Goal: Information Seeking & Learning: Learn about a topic

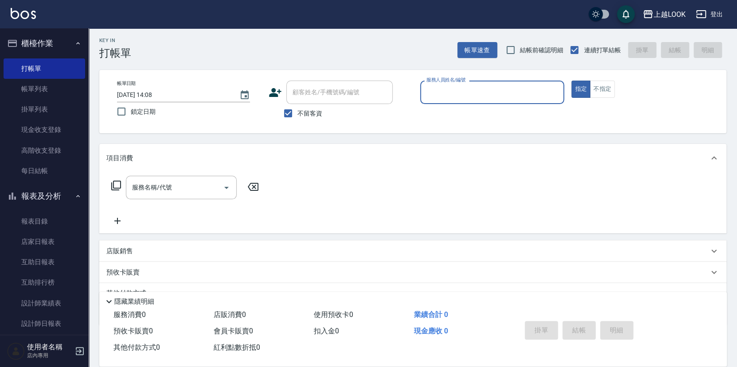
scroll to position [2, 0]
click at [712, 14] on button "登出" at bounding box center [709, 14] width 34 height 16
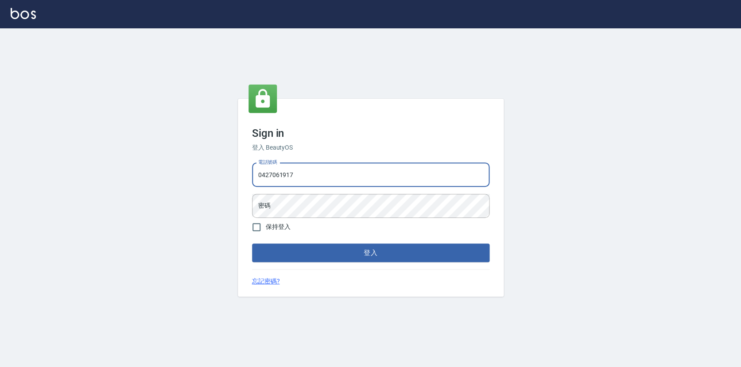
type input "0427061917"
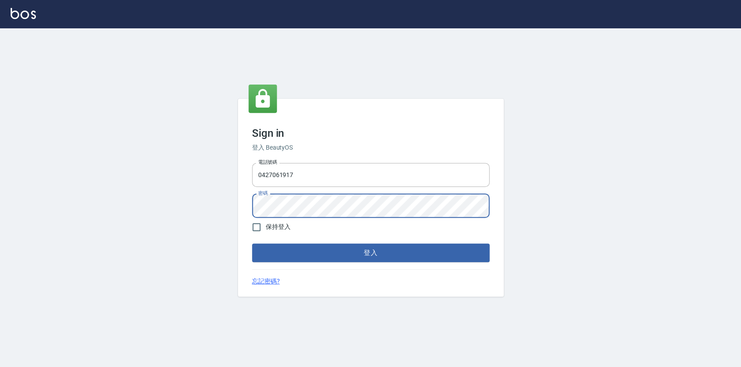
drag, startPoint x: 374, startPoint y: 254, endPoint x: 368, endPoint y: 251, distance: 6.9
click at [374, 254] on button "登入" at bounding box center [371, 253] width 238 height 19
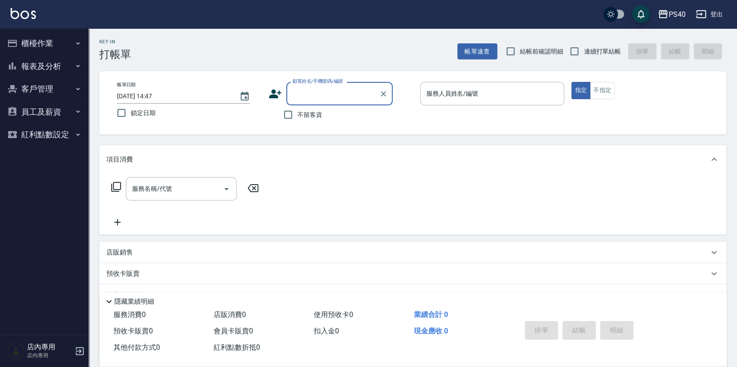
click at [34, 64] on button "報表及分析" at bounding box center [45, 66] width 82 height 23
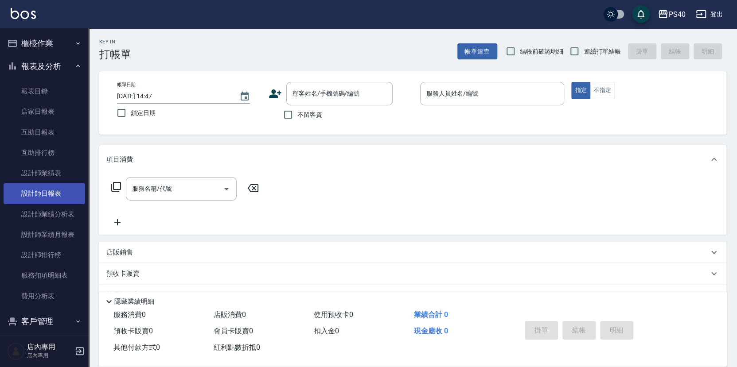
click at [49, 194] on link "設計師日報表" at bounding box center [45, 193] width 82 height 20
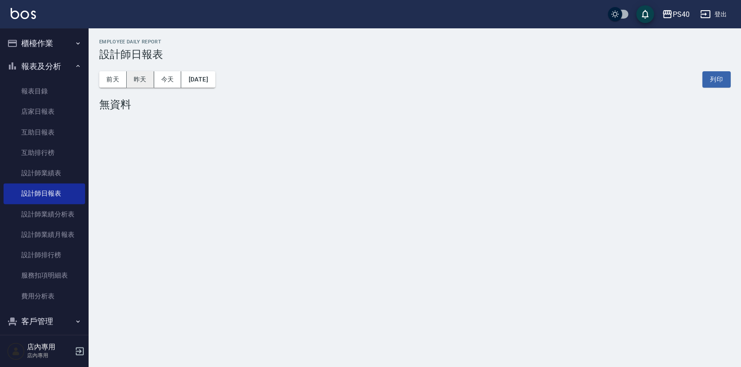
click at [145, 80] on button "昨天" at bounding box center [140, 79] width 27 height 16
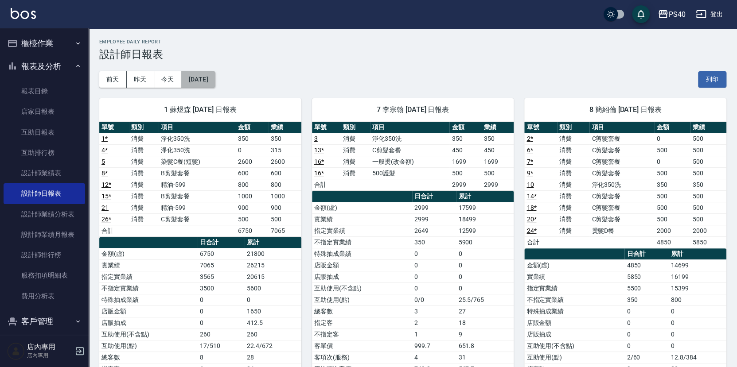
drag, startPoint x: 204, startPoint y: 78, endPoint x: 204, endPoint y: 71, distance: 6.6
click at [204, 71] on button "[DATE]" at bounding box center [198, 79] width 34 height 16
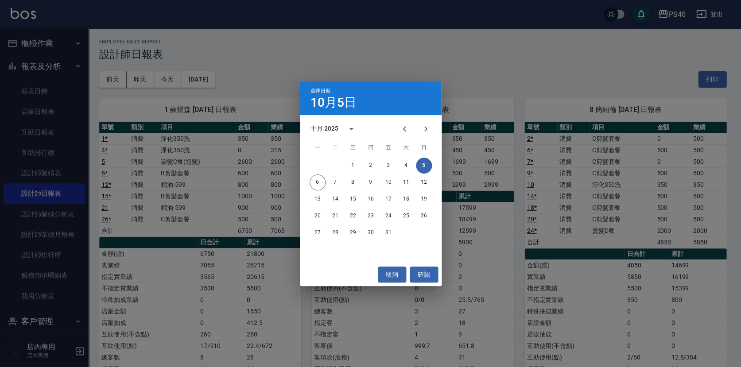
click at [111, 74] on div "選擇日期 10月5日 十月 2025 一 二 三 四 五 六 日 1 2 3 4 5 6 7 8 9 10 11 12 13 14 15 16 17 18 1…" at bounding box center [370, 183] width 741 height 367
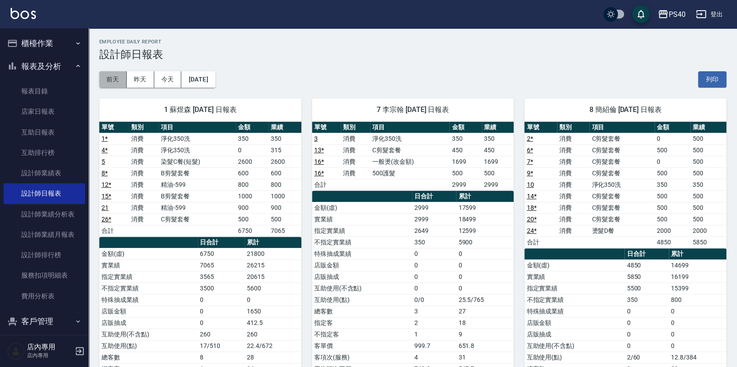
click at [114, 77] on button "前天" at bounding box center [112, 79] width 27 height 16
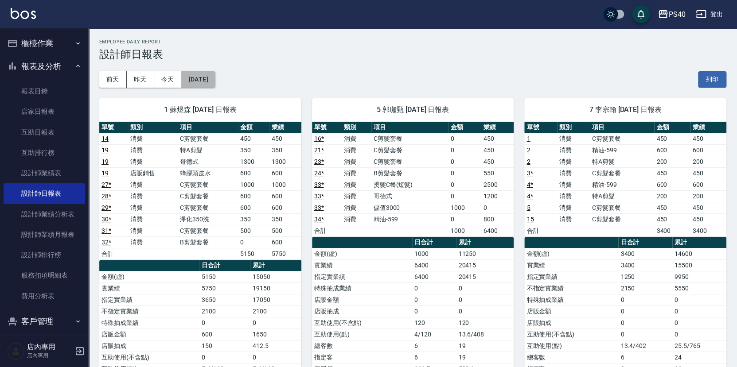
click at [206, 77] on button "[DATE]" at bounding box center [198, 79] width 34 height 16
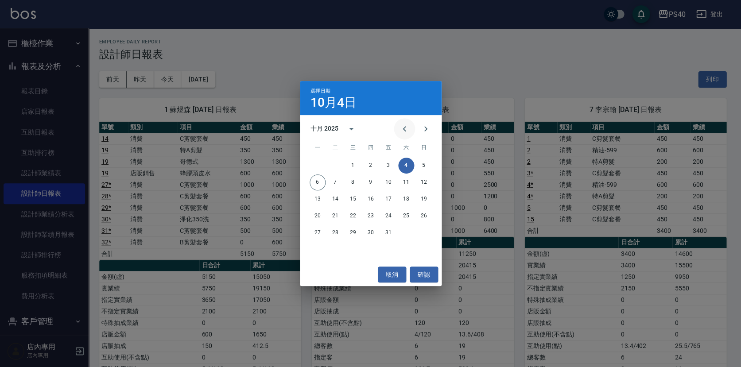
click at [405, 130] on icon "Previous month" at bounding box center [404, 129] width 11 height 11
click at [333, 234] on button "30" at bounding box center [336, 233] width 16 height 16
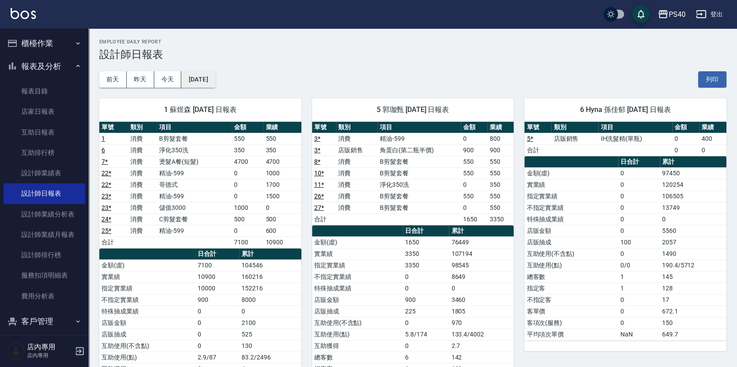
click at [215, 77] on button "[DATE]" at bounding box center [198, 79] width 34 height 16
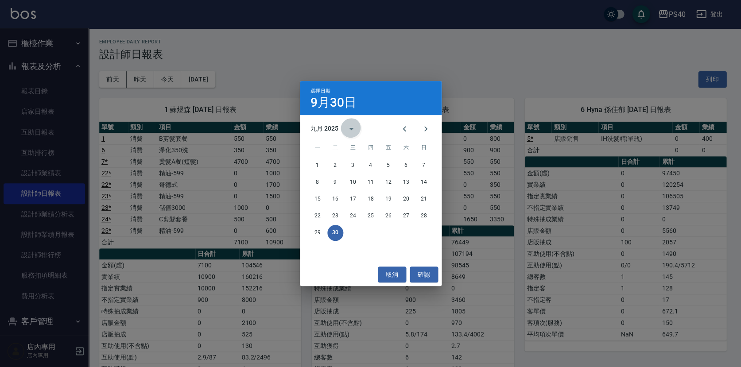
click at [350, 129] on icon "calendar view is open, switch to year view" at bounding box center [351, 129] width 11 height 11
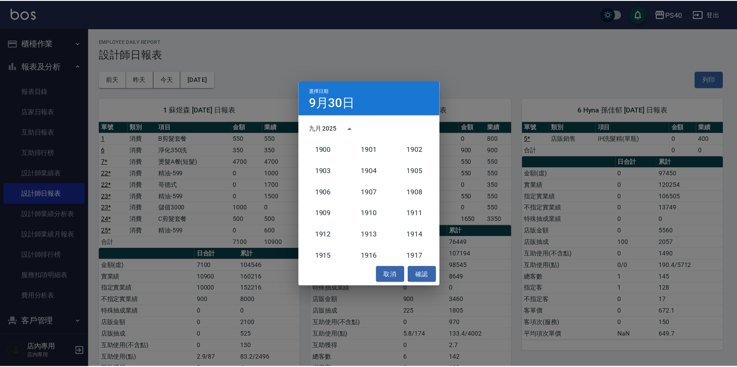
scroll to position [820, 0]
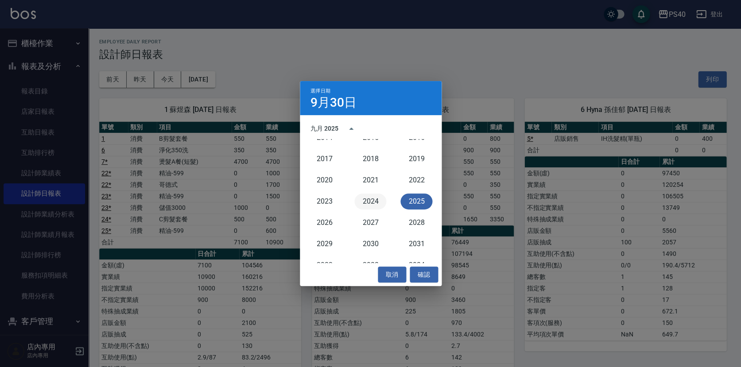
click at [359, 203] on button "2024" at bounding box center [371, 202] width 32 height 16
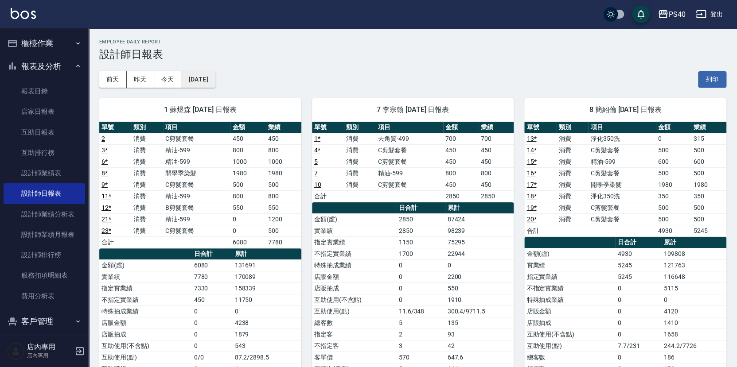
click at [214, 82] on button "[DATE]" at bounding box center [198, 79] width 34 height 16
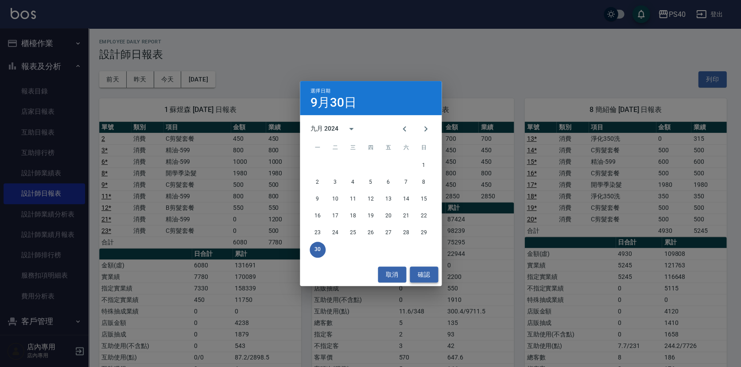
click at [418, 271] on button "確認" at bounding box center [424, 275] width 28 height 16
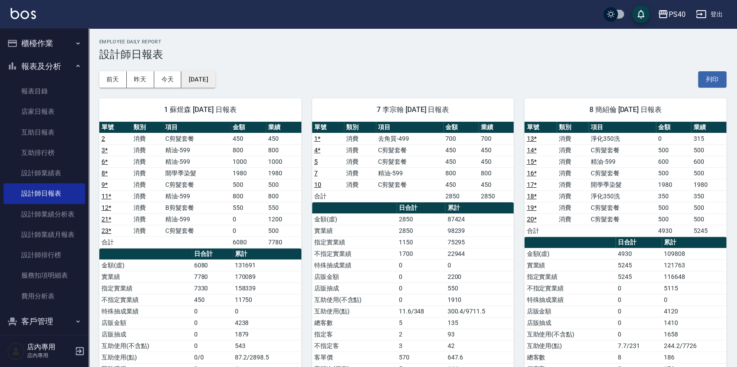
click at [215, 81] on button "[DATE]" at bounding box center [198, 79] width 34 height 16
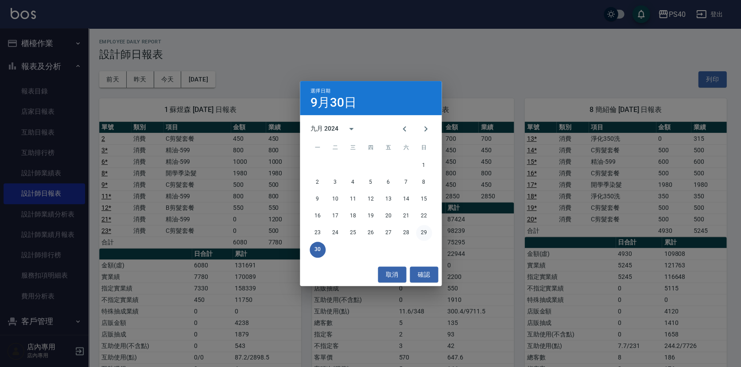
click at [422, 231] on button "29" at bounding box center [424, 233] width 16 height 16
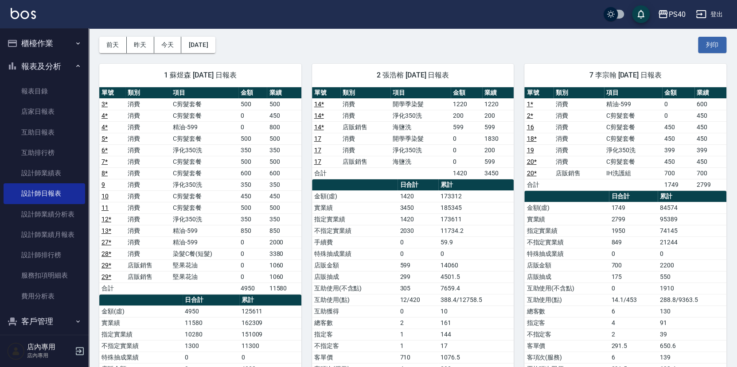
scroll to position [36, 0]
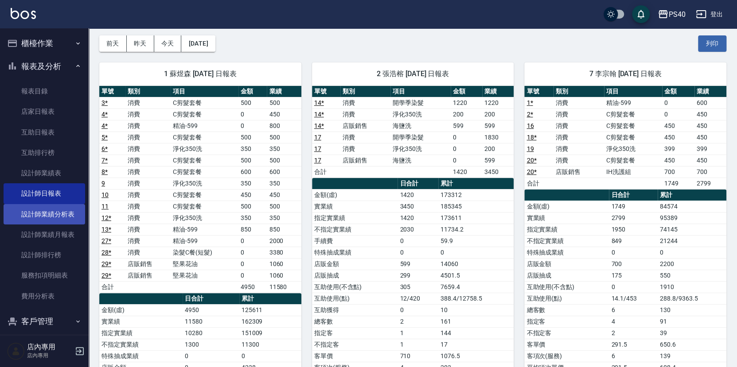
click at [59, 215] on link "設計師業績分析表" at bounding box center [45, 214] width 82 height 20
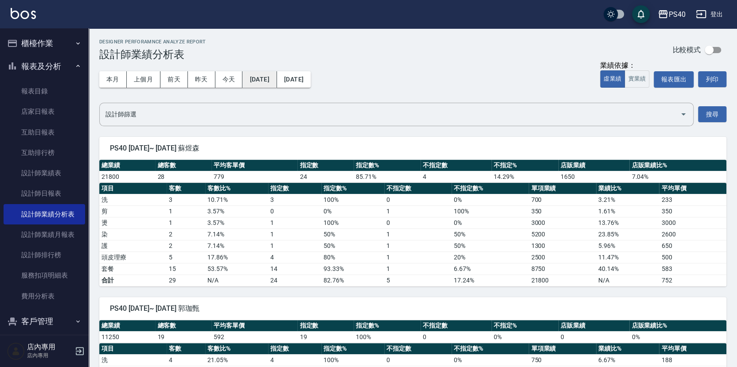
click at [277, 79] on button "[DATE]" at bounding box center [259, 79] width 34 height 16
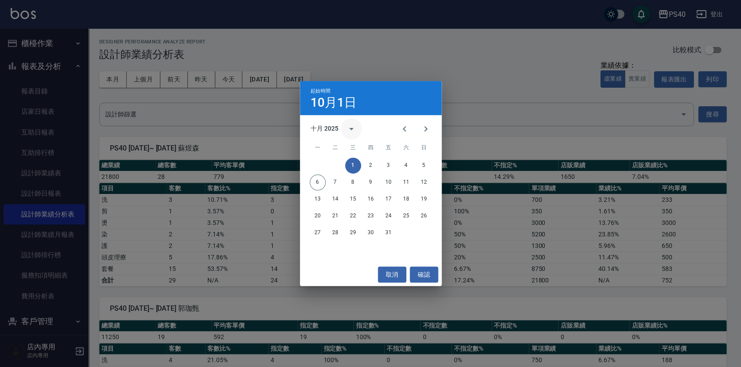
click at [353, 126] on icon "calendar view is open, switch to year view" at bounding box center [351, 129] width 11 height 11
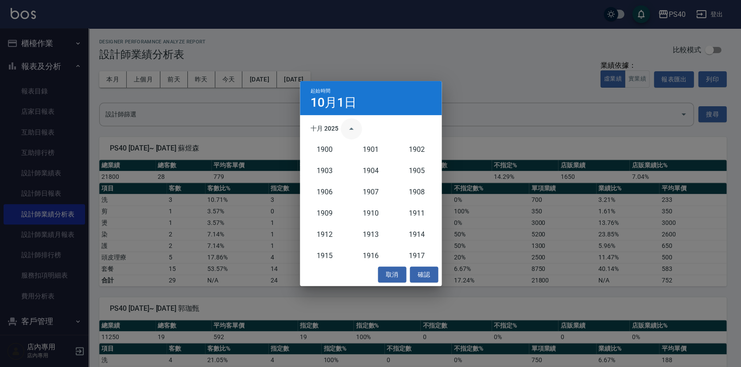
scroll to position [820, 0]
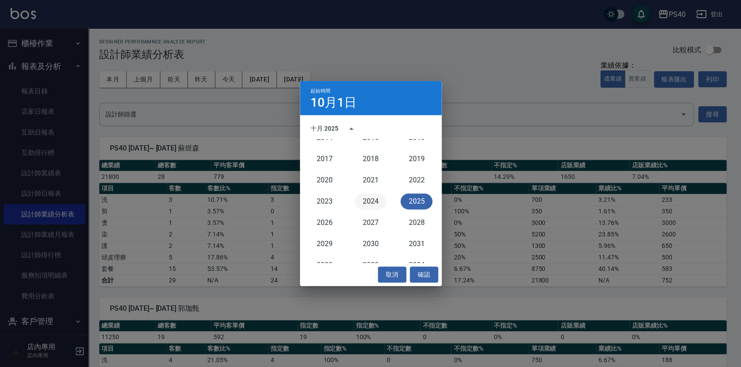
click at [375, 202] on button "2024" at bounding box center [371, 202] width 32 height 16
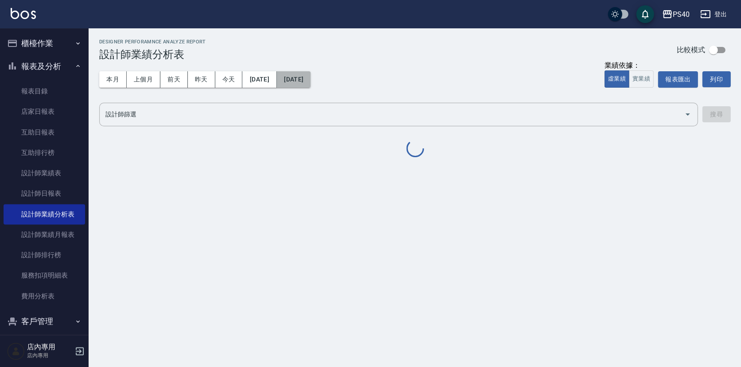
click at [311, 78] on button "[DATE]" at bounding box center [294, 79] width 34 height 16
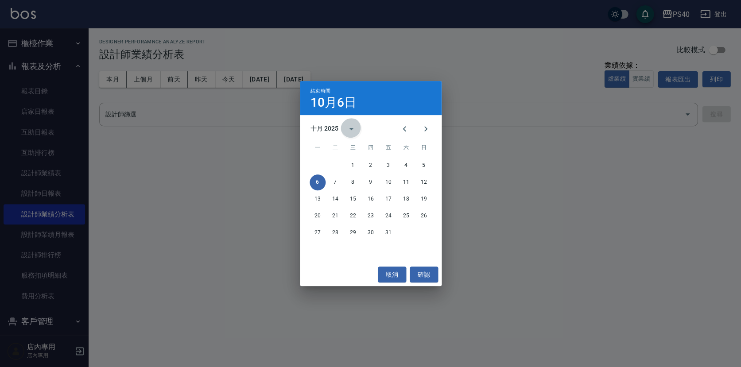
click at [353, 130] on icon "calendar view is open, switch to year view" at bounding box center [351, 129] width 11 height 11
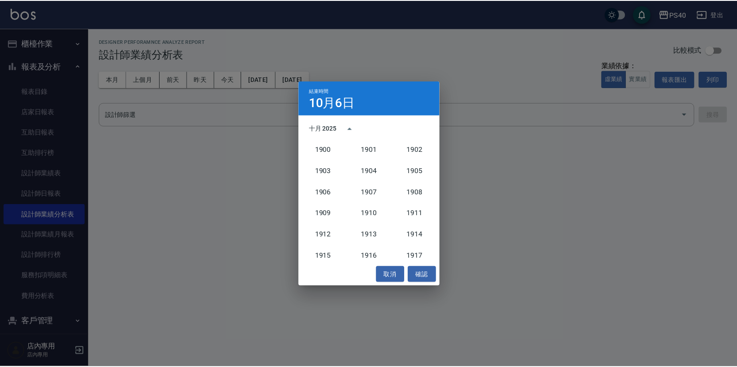
scroll to position [820, 0]
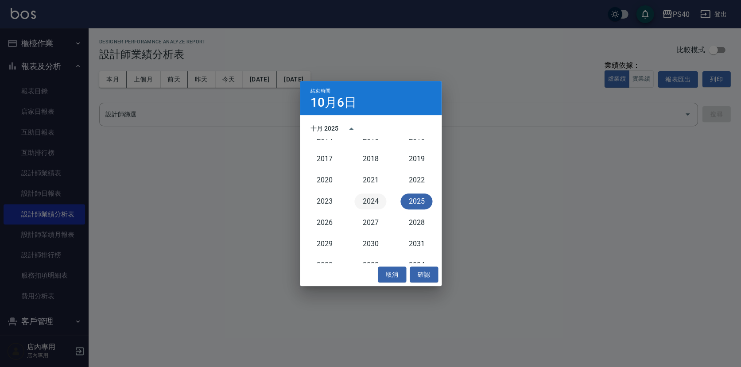
click at [369, 203] on button "2024" at bounding box center [371, 202] width 32 height 16
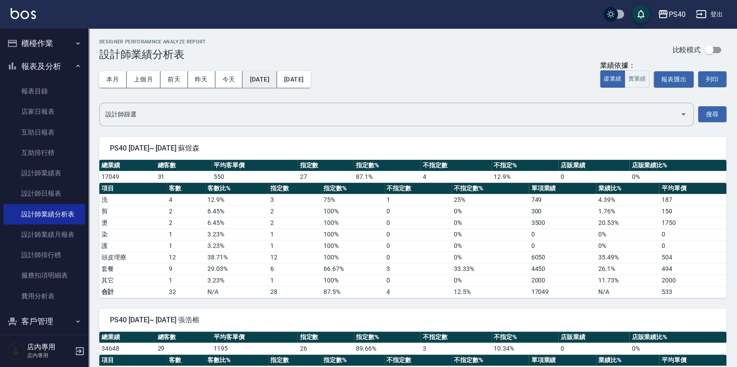
click at [277, 81] on button "[DATE]" at bounding box center [259, 79] width 34 height 16
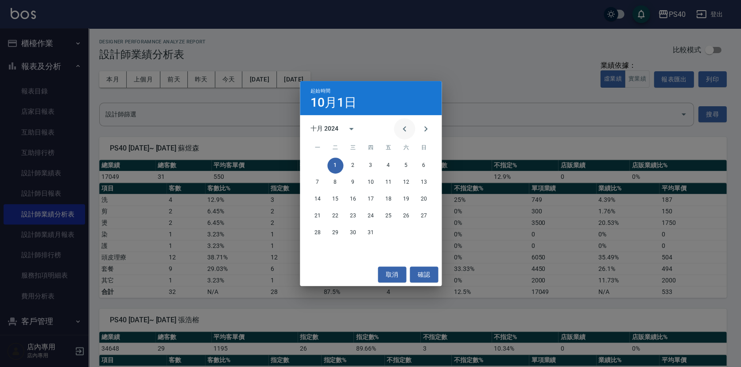
click at [406, 130] on icon "Previous month" at bounding box center [404, 128] width 3 height 5
click at [426, 165] on button "1" at bounding box center [424, 166] width 16 height 16
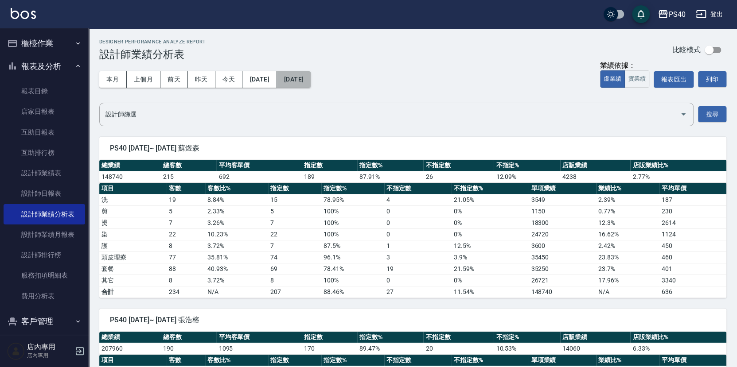
click at [311, 81] on button "[DATE]" at bounding box center [294, 79] width 34 height 16
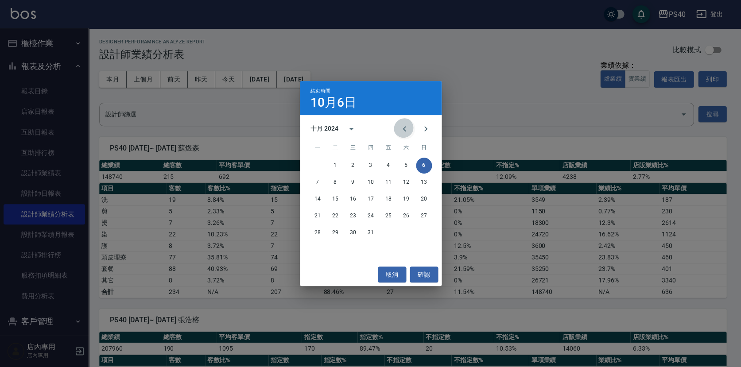
click at [409, 124] on icon "Previous month" at bounding box center [404, 129] width 11 height 11
click at [314, 248] on button "30" at bounding box center [318, 250] width 16 height 16
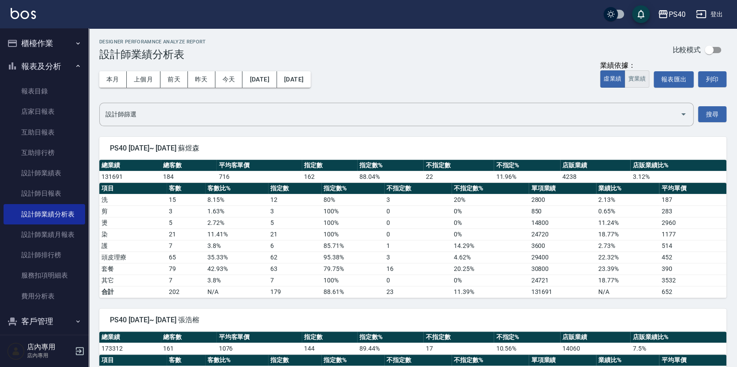
click at [640, 78] on button "實業績" at bounding box center [636, 78] width 25 height 17
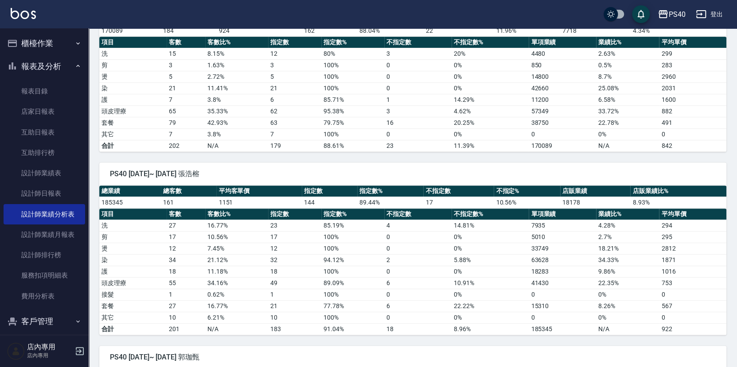
click at [710, 13] on button "登出" at bounding box center [709, 14] width 34 height 16
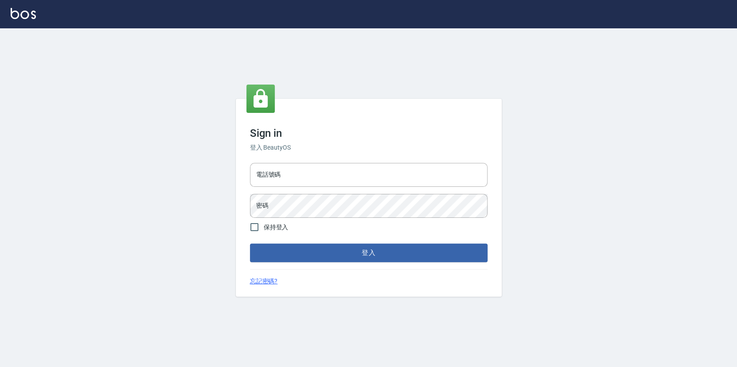
click at [710, 13] on div at bounding box center [368, 14] width 737 height 28
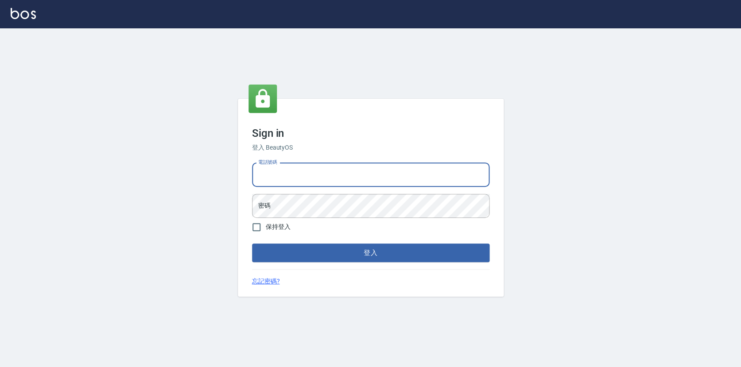
type input "0423178168"
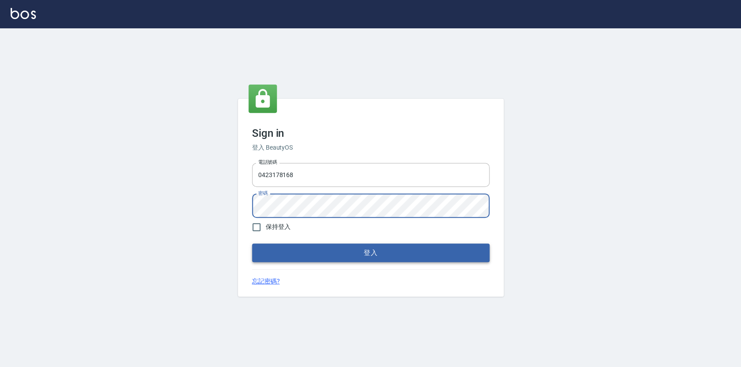
click at [359, 253] on button "登入" at bounding box center [371, 253] width 238 height 19
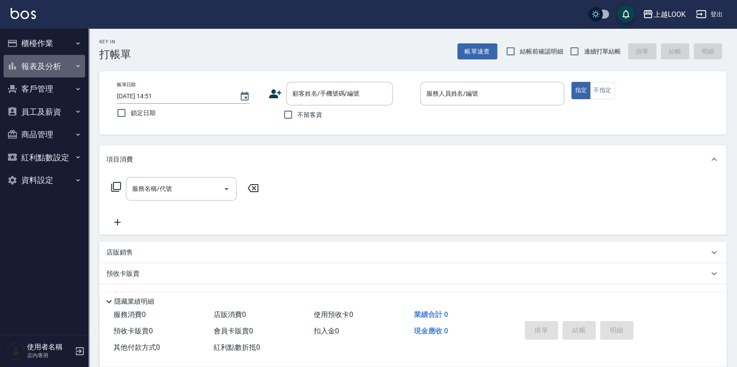
click at [43, 66] on button "報表及分析" at bounding box center [45, 66] width 82 height 23
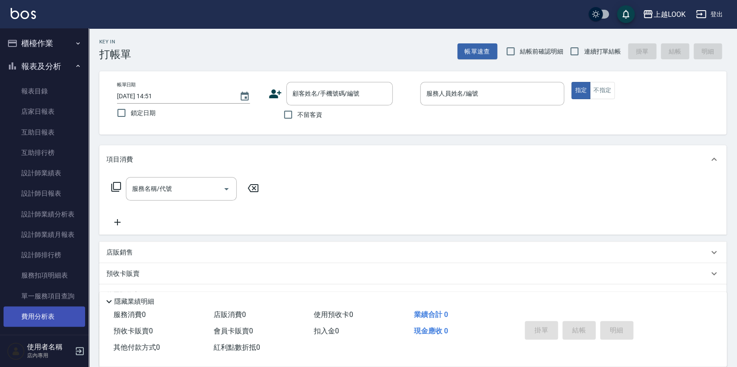
click at [38, 309] on link "費用分析表" at bounding box center [45, 317] width 82 height 20
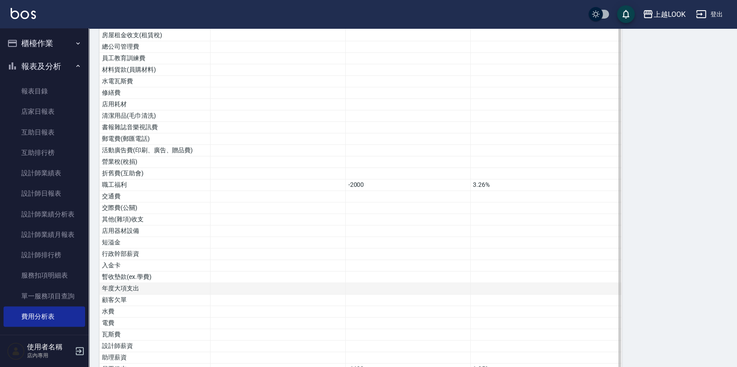
scroll to position [451, 0]
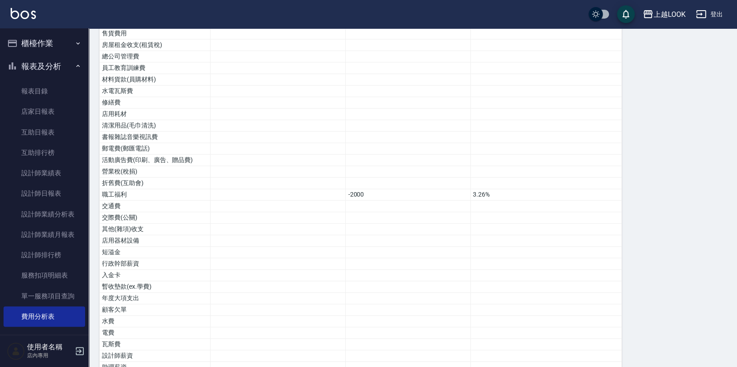
click at [50, 45] on button "櫃檯作業" at bounding box center [45, 43] width 82 height 23
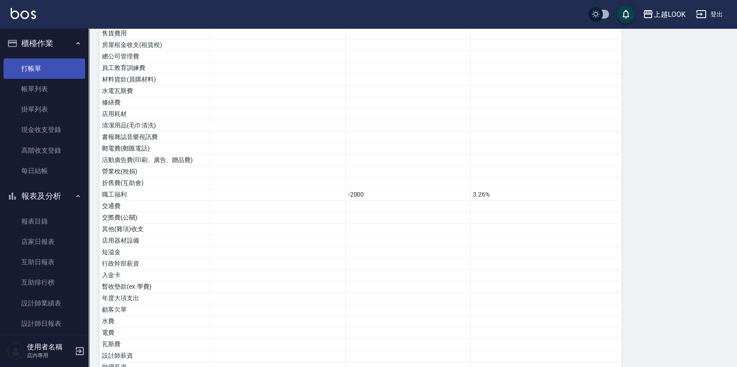
click at [46, 66] on link "打帳單" at bounding box center [45, 69] width 82 height 20
